Goal: Find specific page/section: Find specific page/section

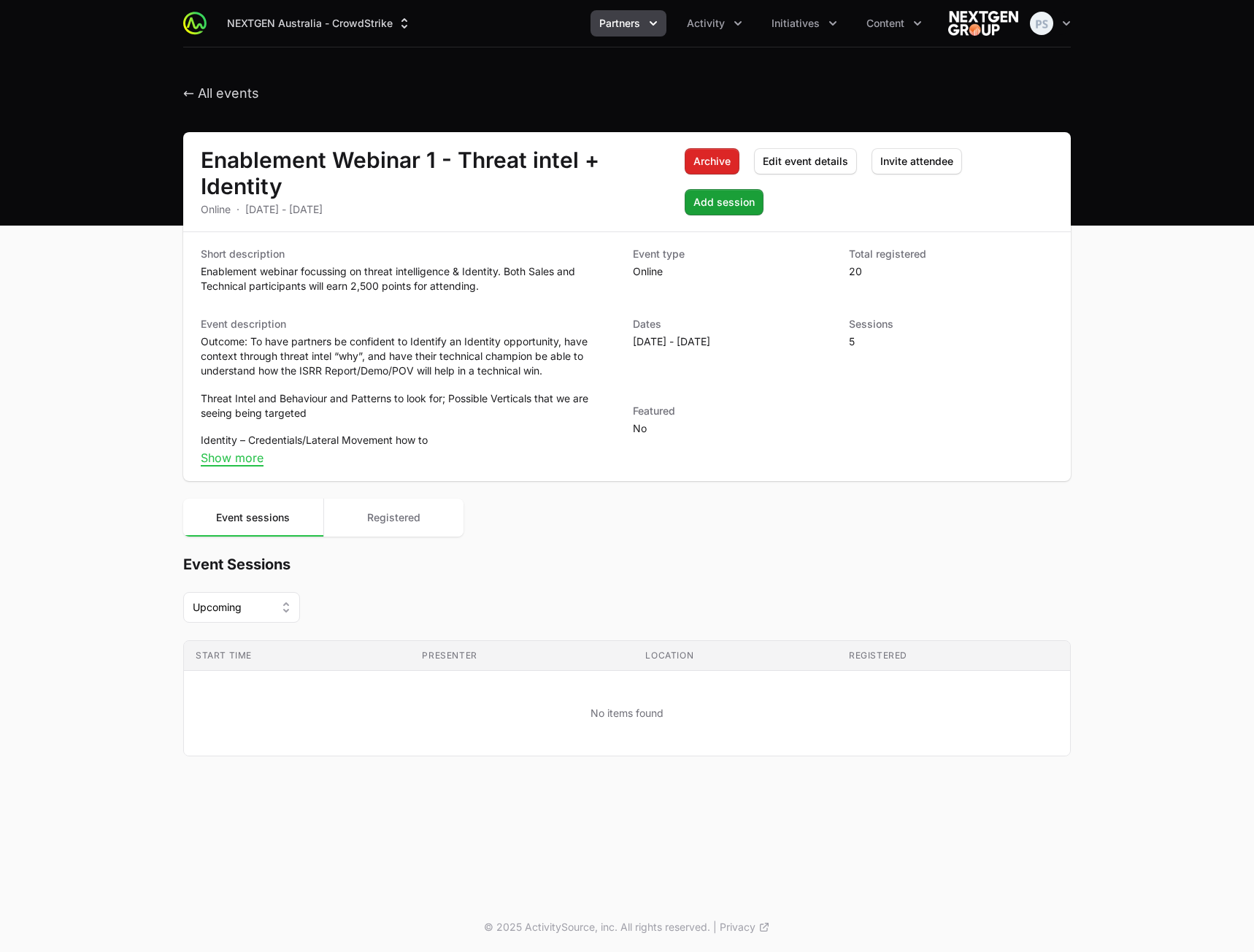
click at [627, 27] on span "Partners" at bounding box center [619, 23] width 41 height 14
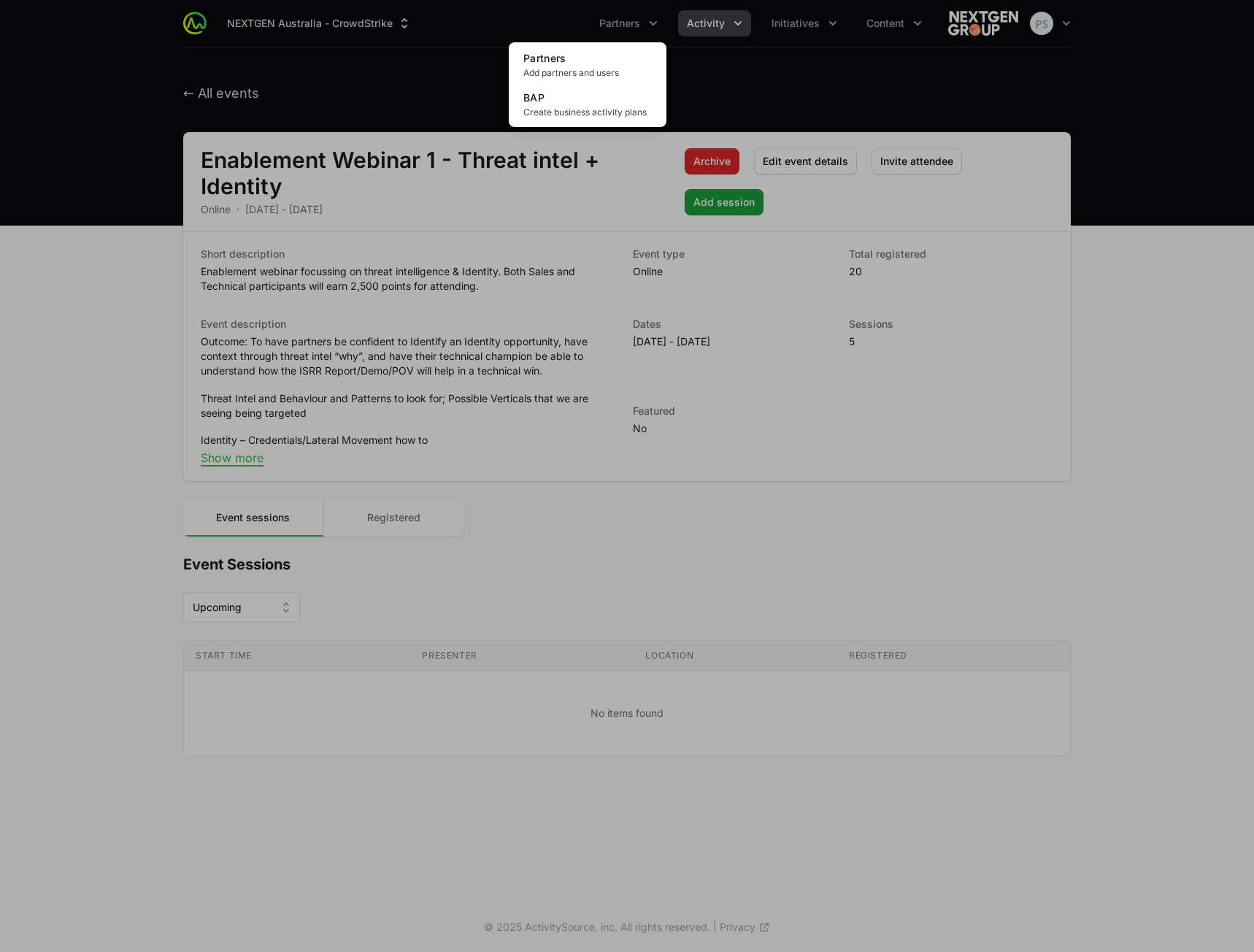
click at [687, 23] on div "Partners menu" at bounding box center [627, 476] width 1254 height 952
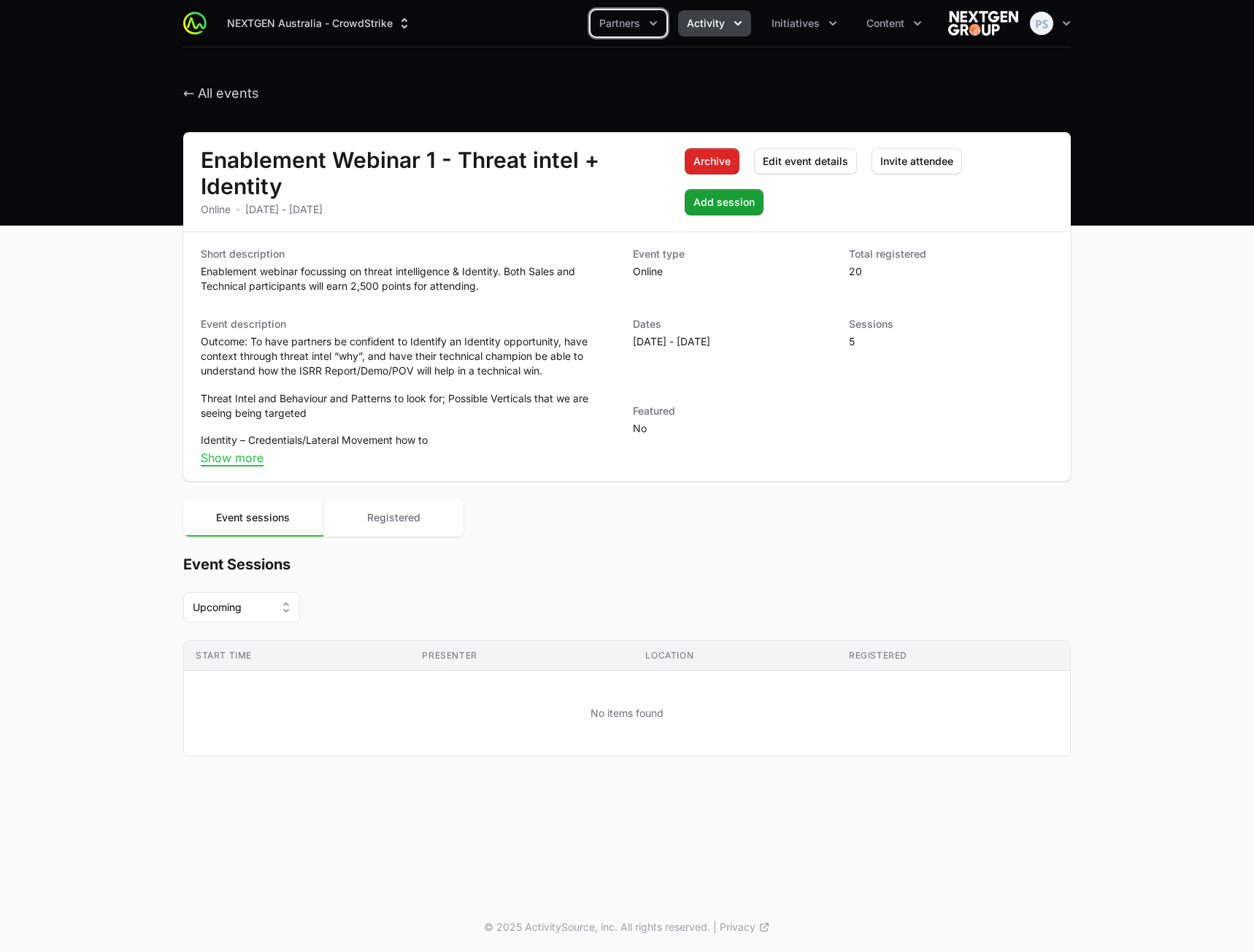
click at [695, 21] on span "Activity" at bounding box center [706, 23] width 38 height 14
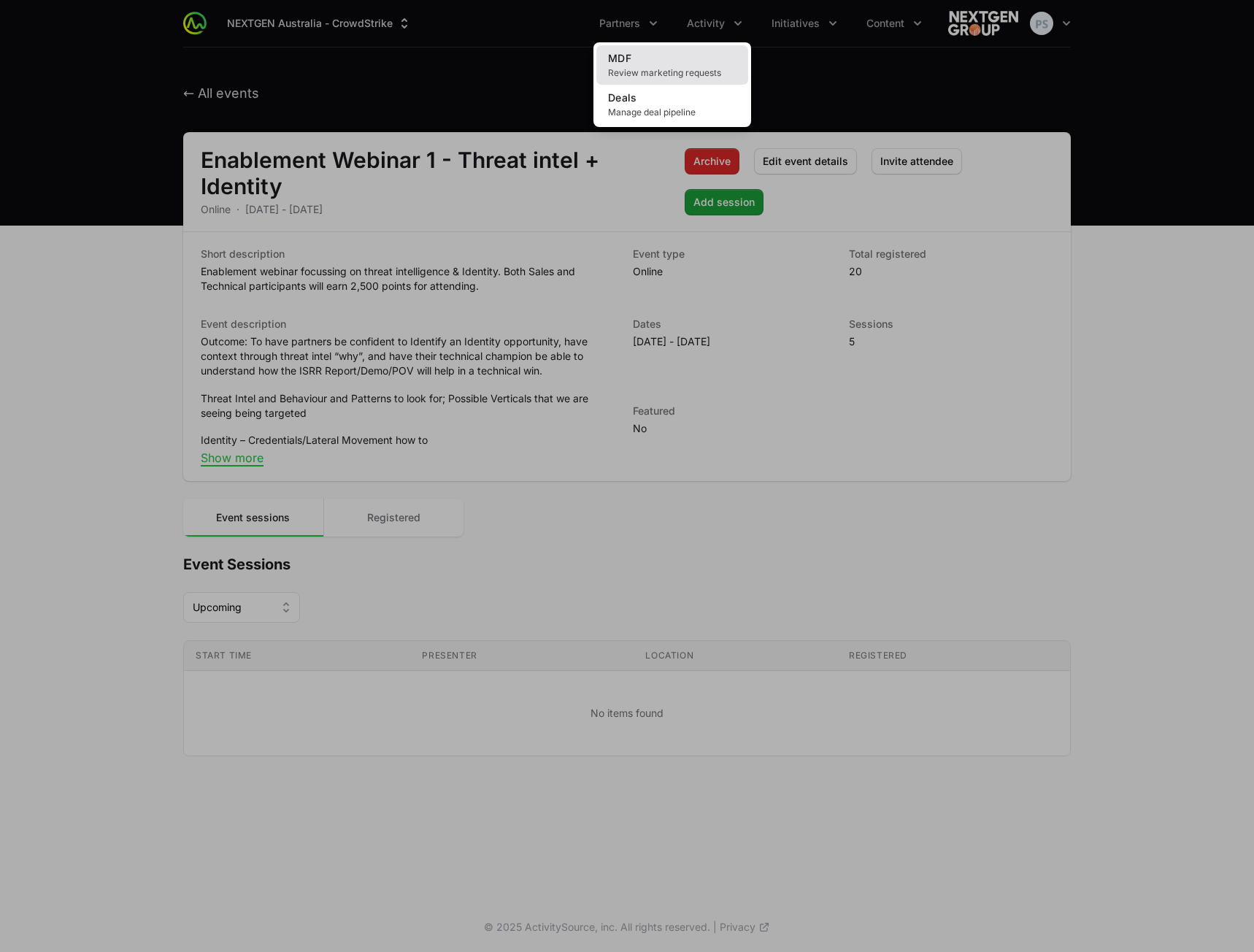
click at [688, 50] on link "MDF Review marketing requests" at bounding box center [672, 65] width 152 height 39
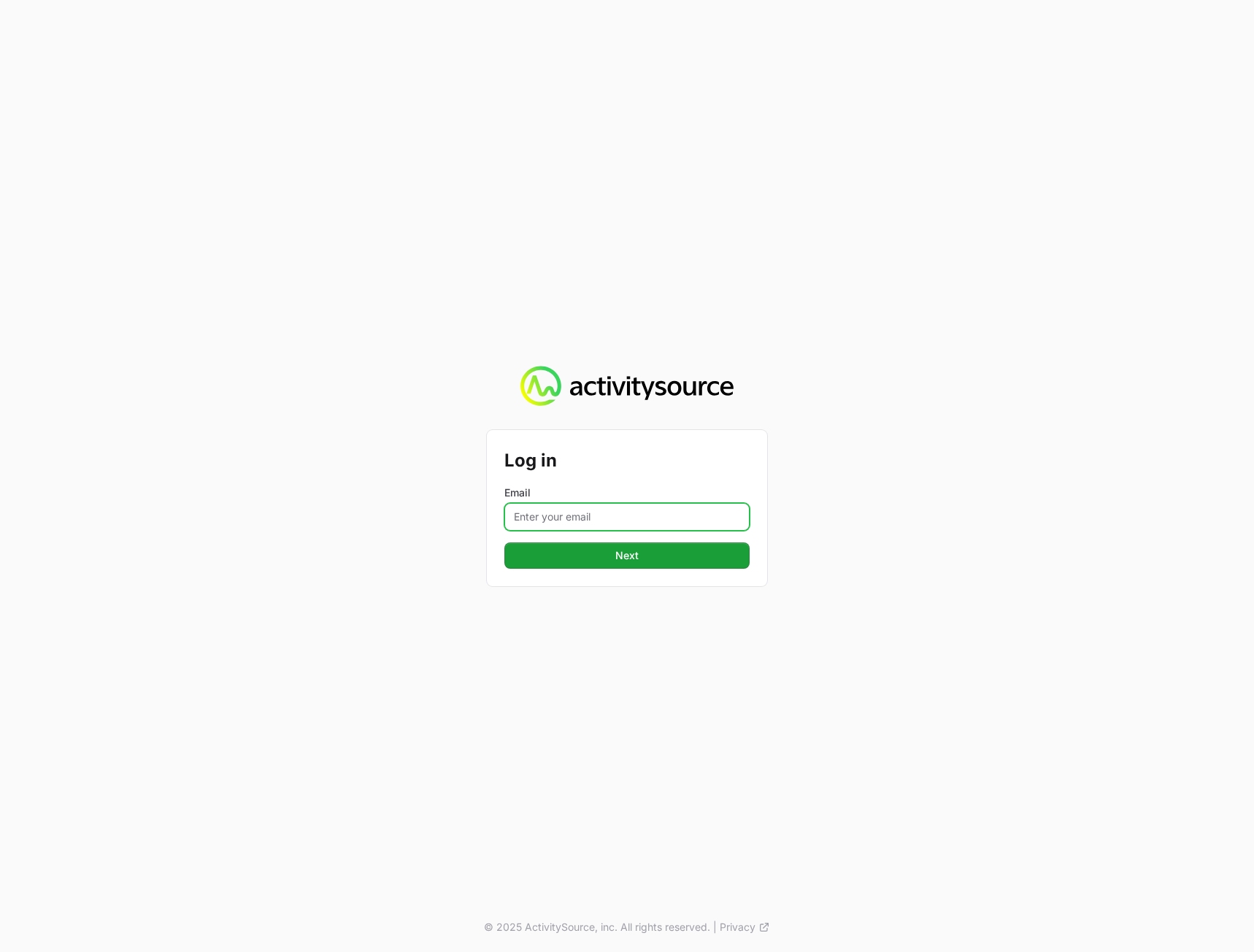
click at [547, 518] on input "Email" at bounding box center [627, 517] width 246 height 28
type input "[PERSON_NAME][EMAIL_ADDRESS][DOMAIN_NAME]"
click at [563, 550] on button "Next" at bounding box center [627, 555] width 246 height 26
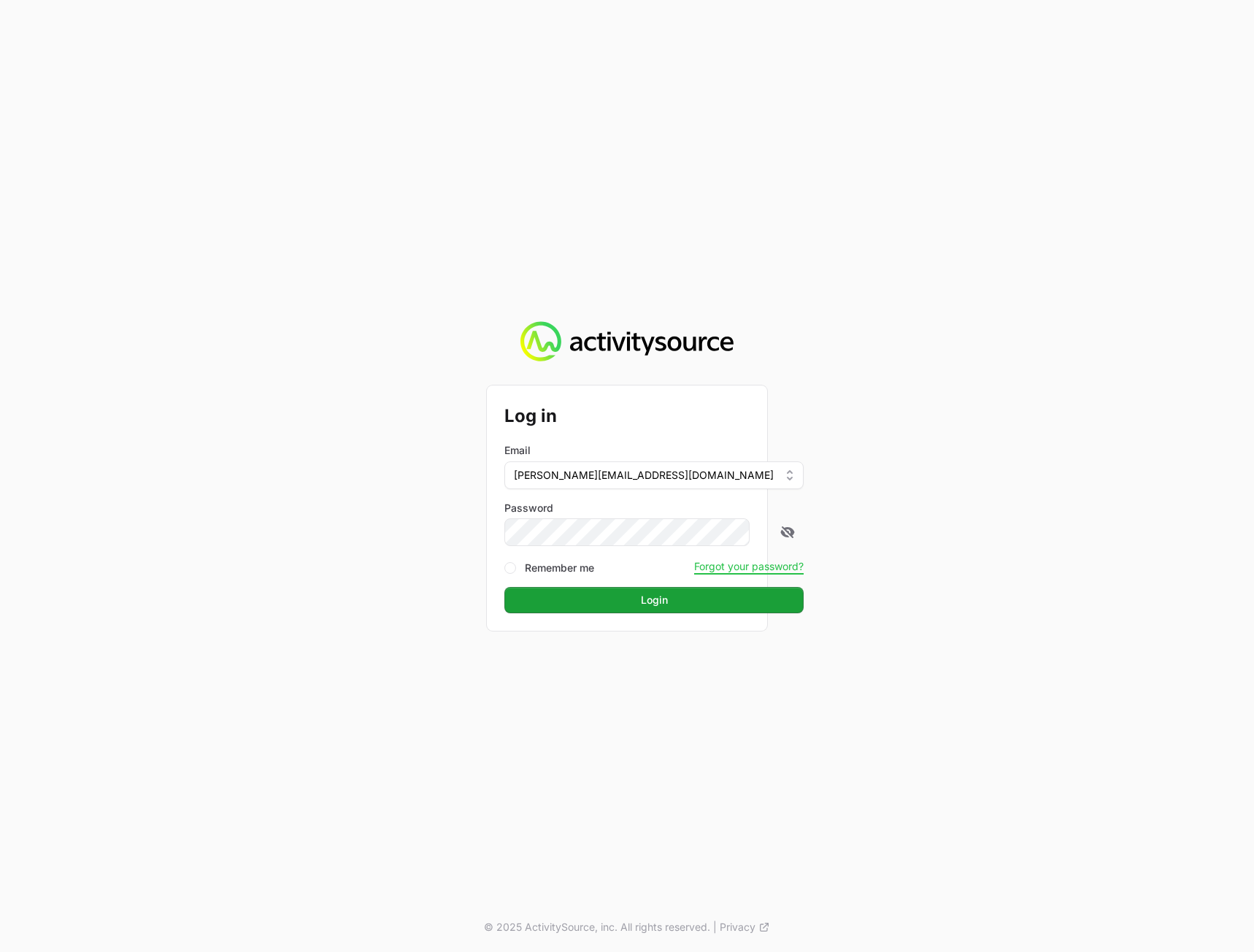
click at [931, 488] on div "Log in Email [PERSON_NAME][EMAIL_ADDRESS][DOMAIN_NAME] Password Remember me For…" at bounding box center [627, 476] width 1254 height 952
click at [644, 604] on button "Login" at bounding box center [654, 600] width 299 height 26
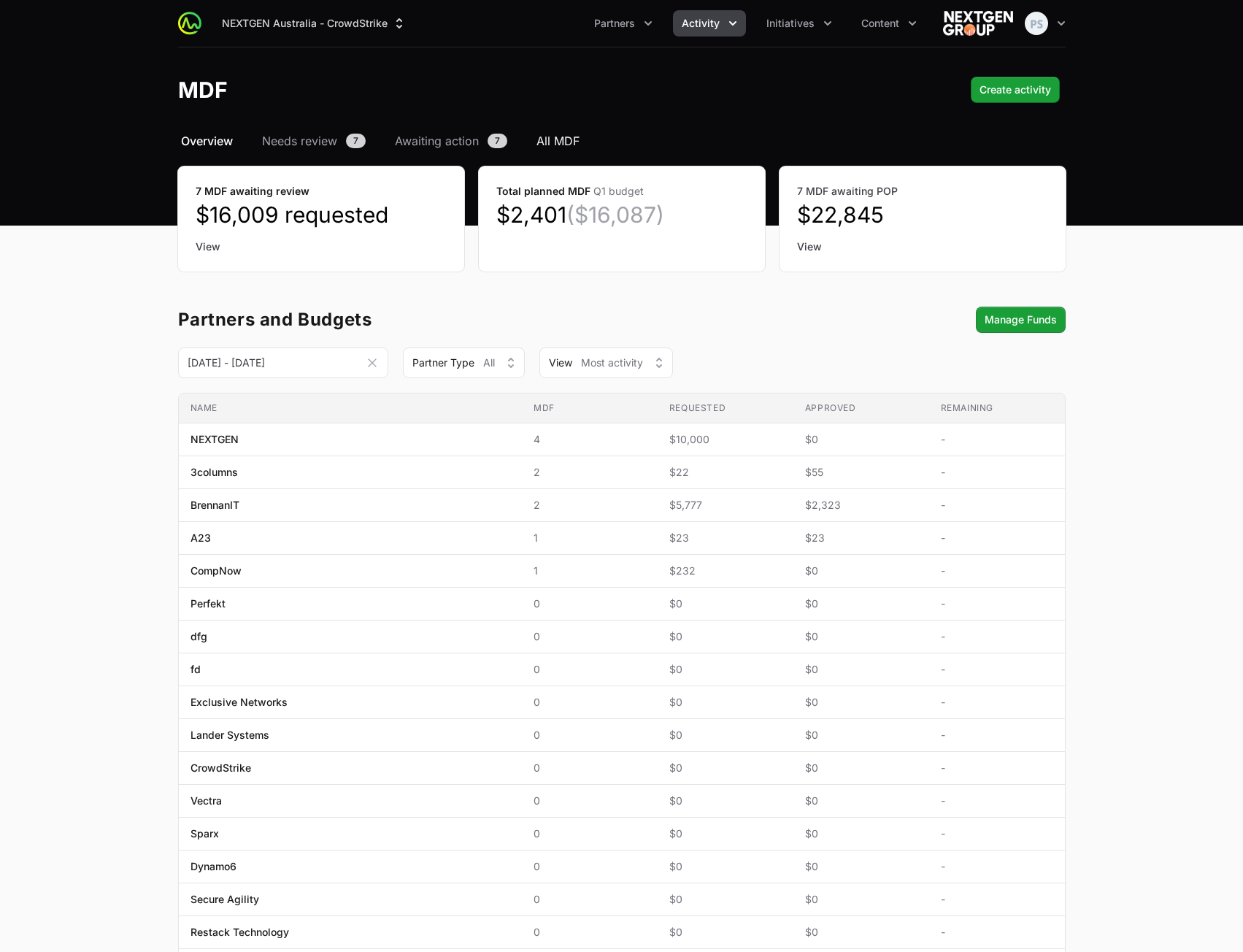
click at [570, 142] on span "All MDF" at bounding box center [558, 141] width 43 height 18
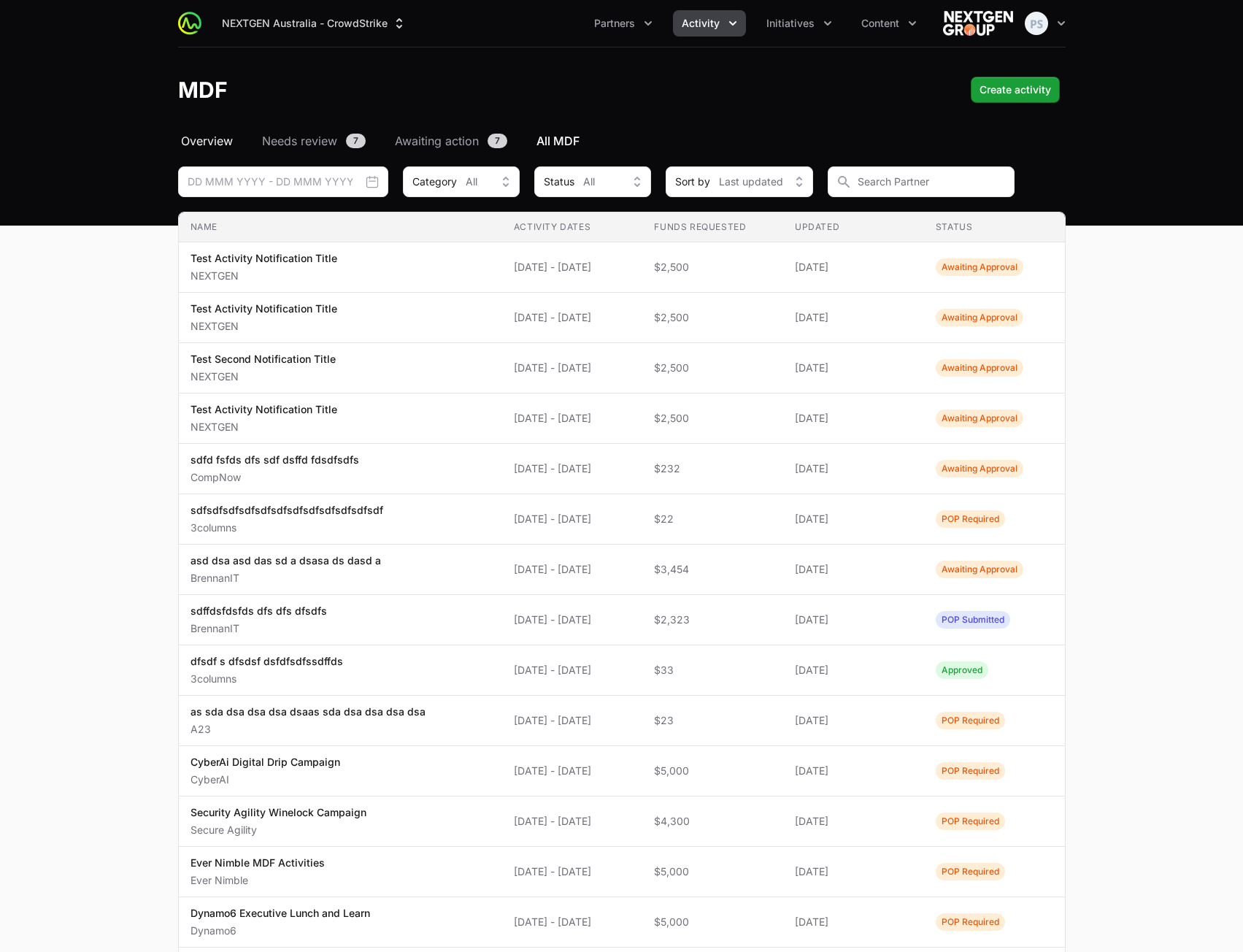
click at [192, 146] on span "Overview" at bounding box center [206, 141] width 52 height 18
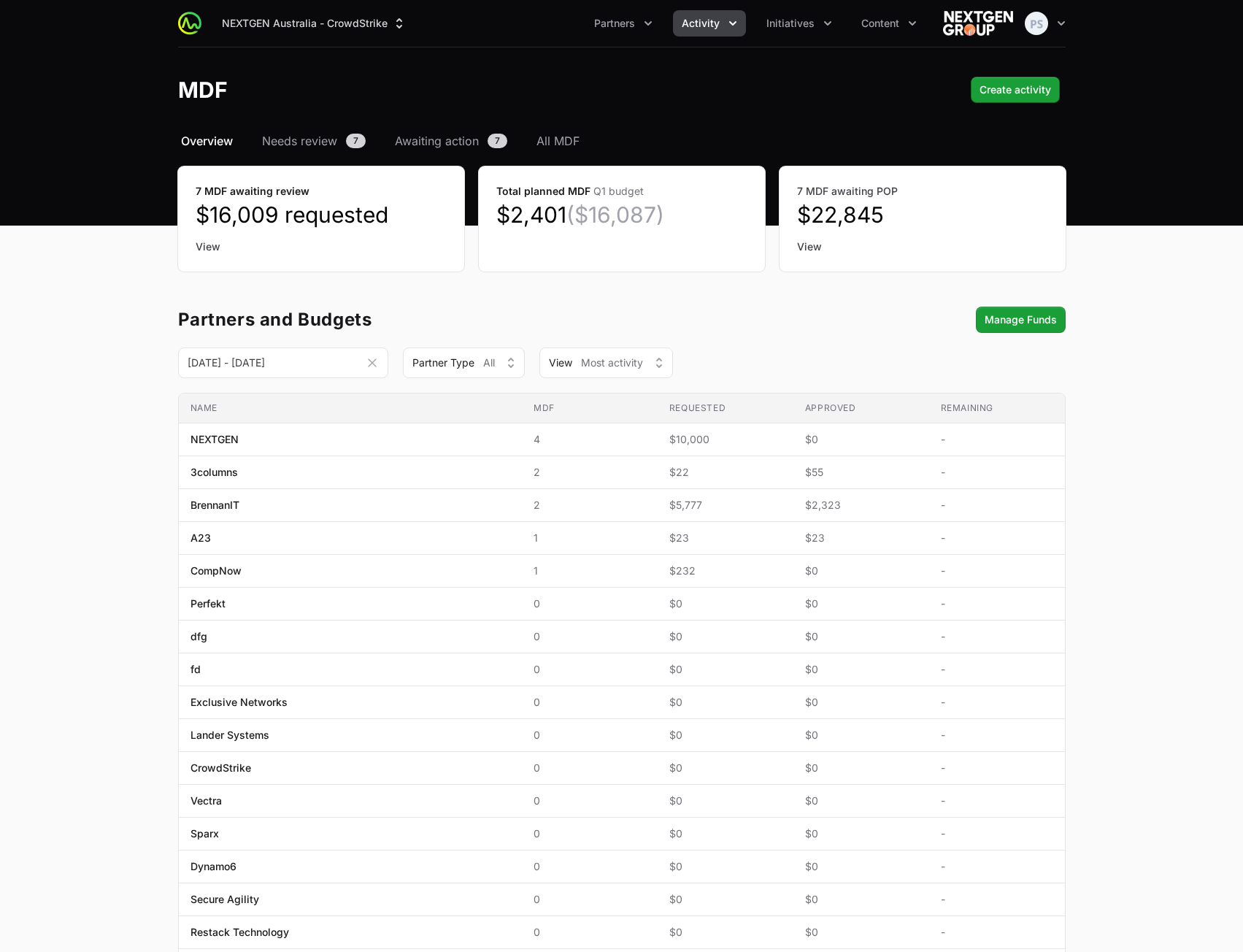
click at [699, 18] on span "Activity" at bounding box center [700, 23] width 38 height 14
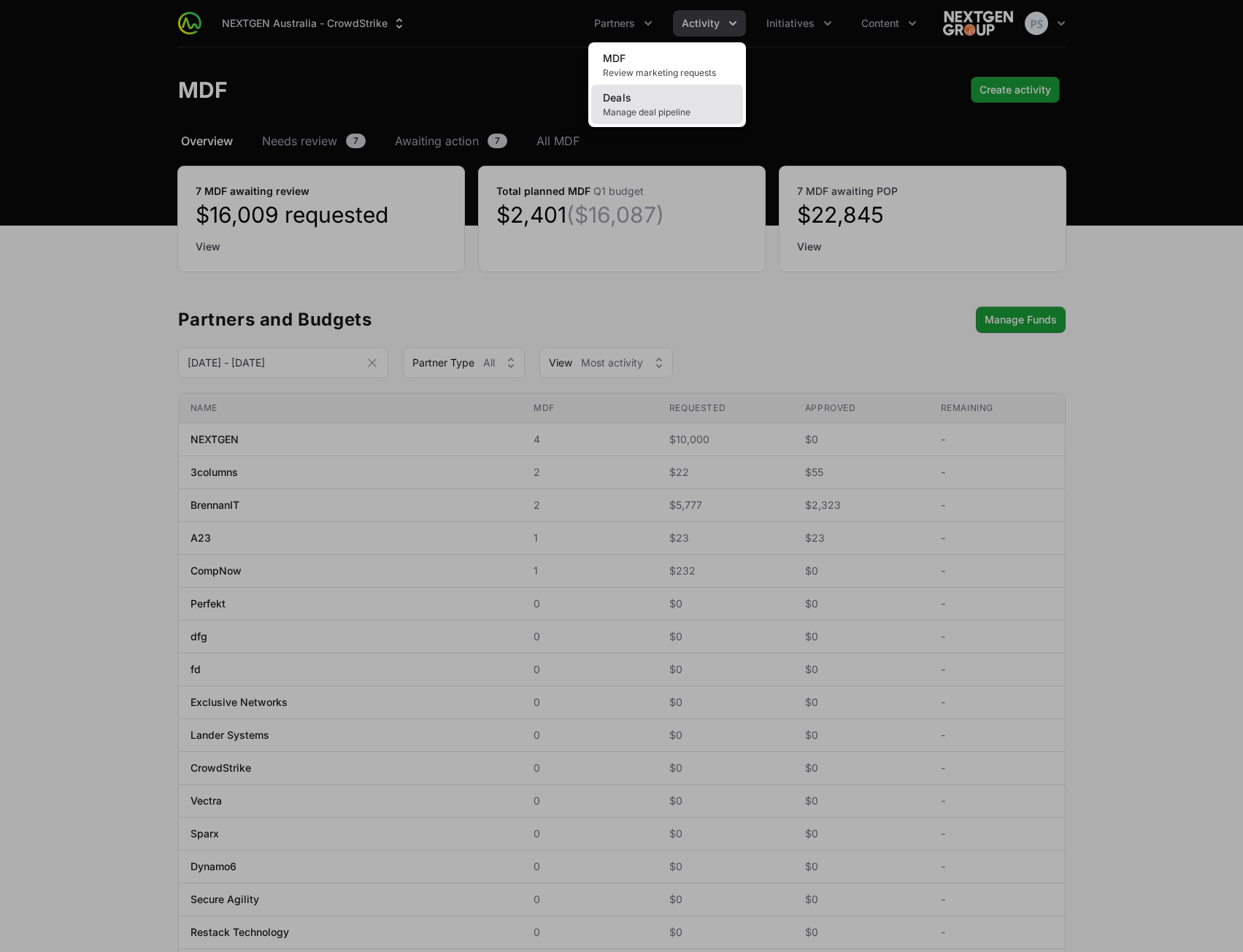
click at [661, 102] on link "Deals Manage deal pipeline" at bounding box center [667, 104] width 152 height 39
